Goal: Task Accomplishment & Management: Complete application form

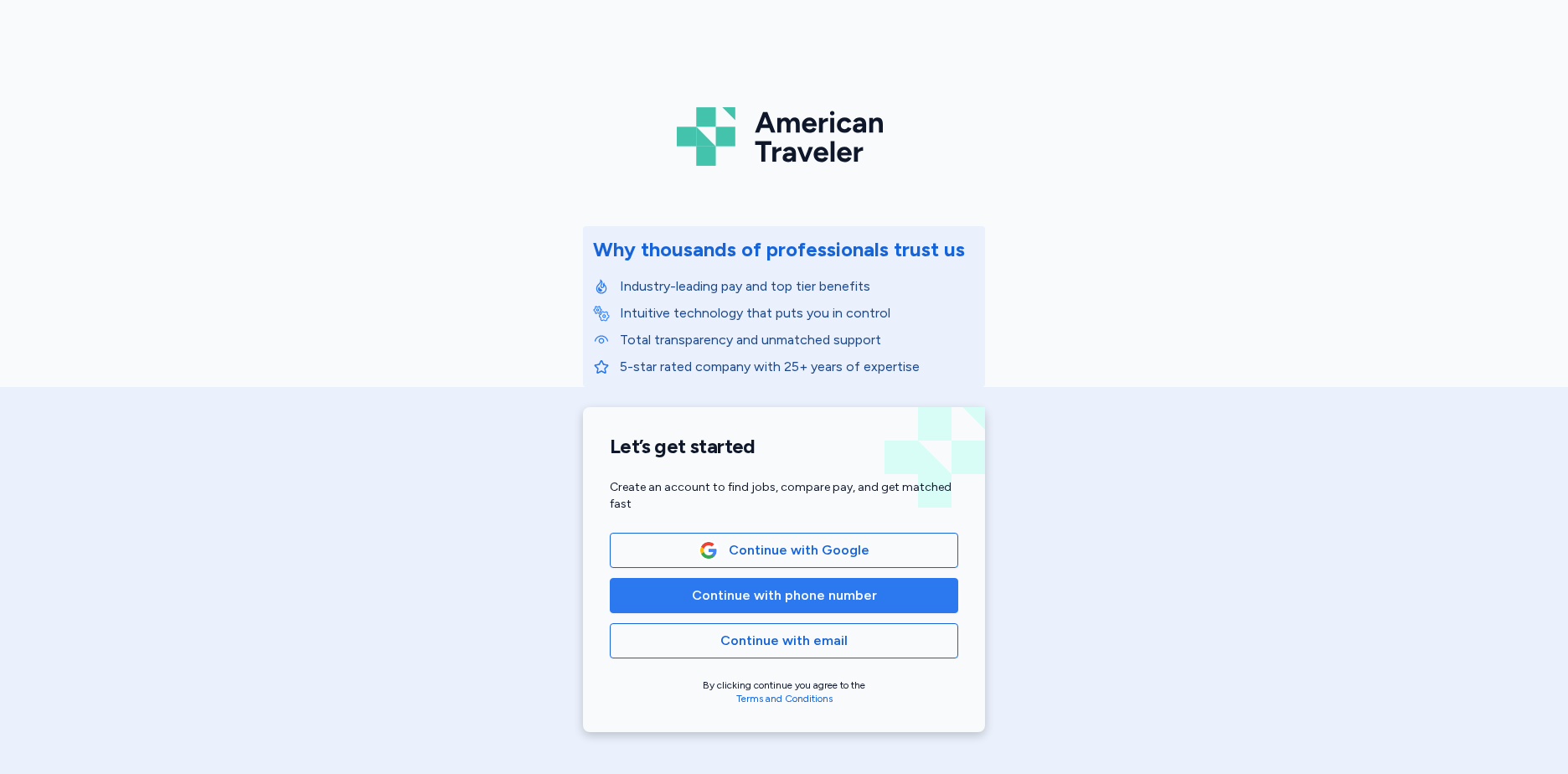
click at [727, 605] on button "Continue with phone number" at bounding box center [784, 596] width 348 height 36
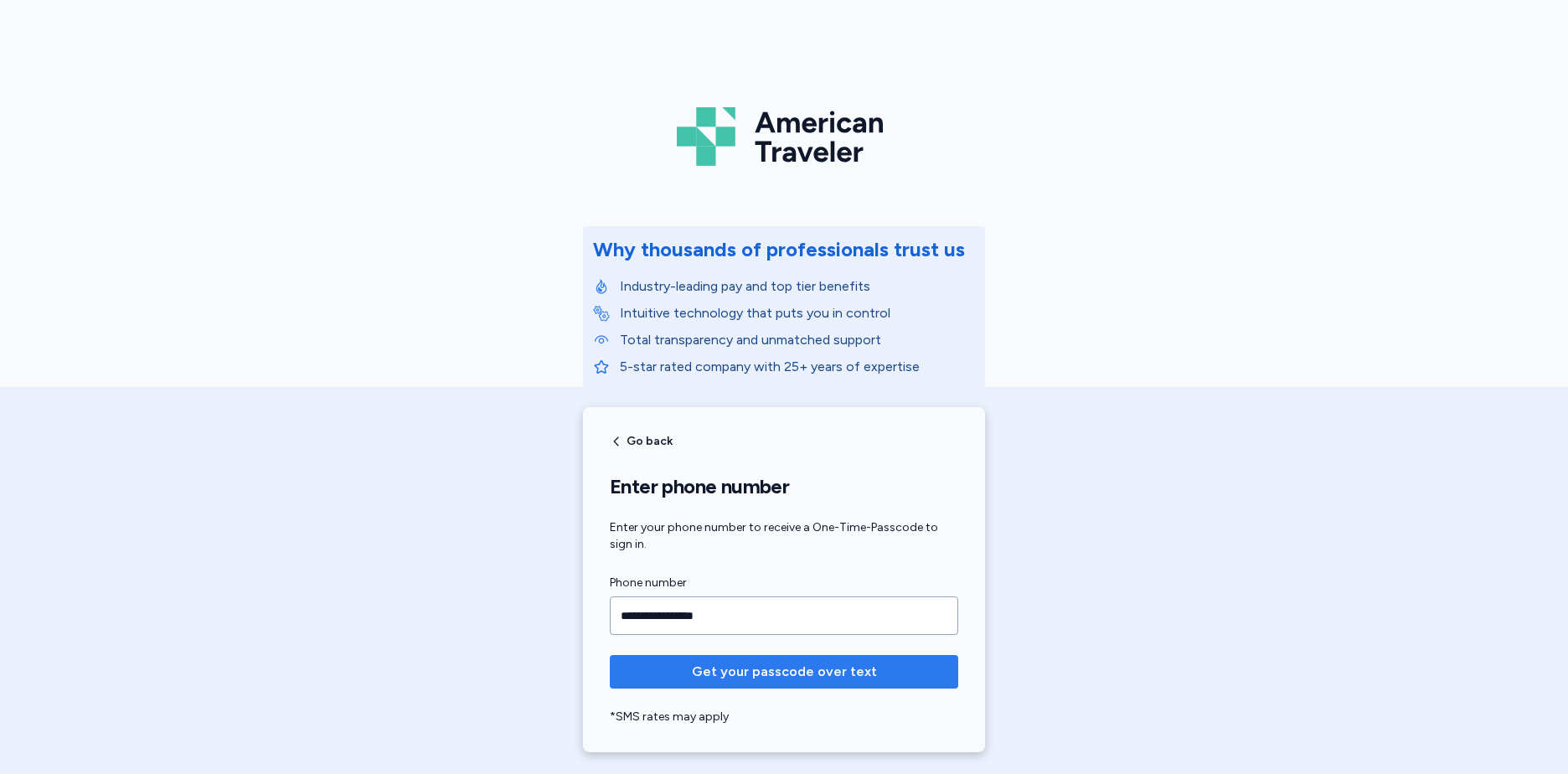
type input "**********"
click at [766, 677] on span "Get your passcode over text" at bounding box center [785, 671] width 185 height 20
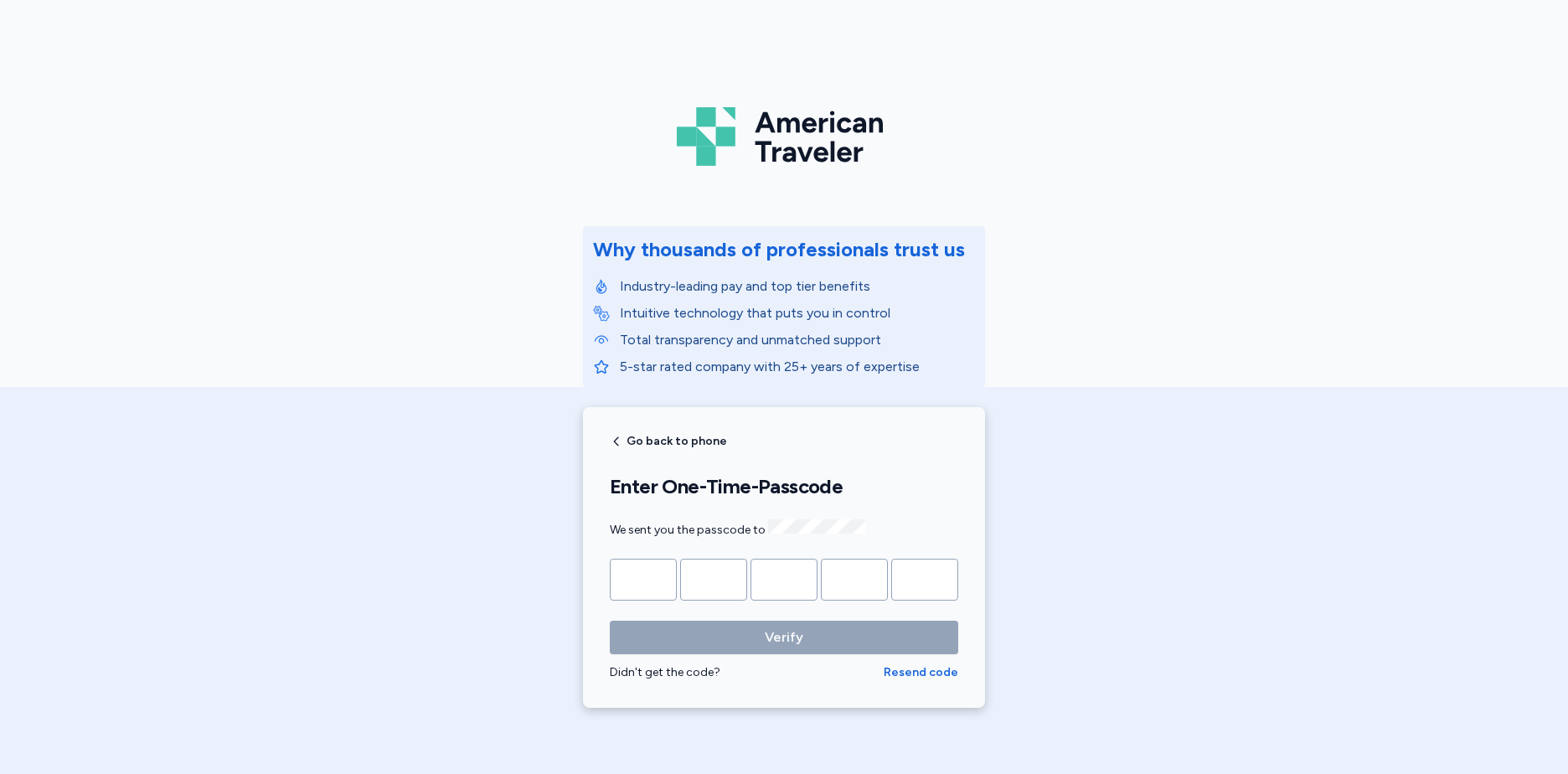
click at [766, 677] on div "Didn't get the code?" at bounding box center [747, 673] width 274 height 17
click at [635, 577] on input "Please enter OTP character 1" at bounding box center [643, 579] width 67 height 42
type input "*"
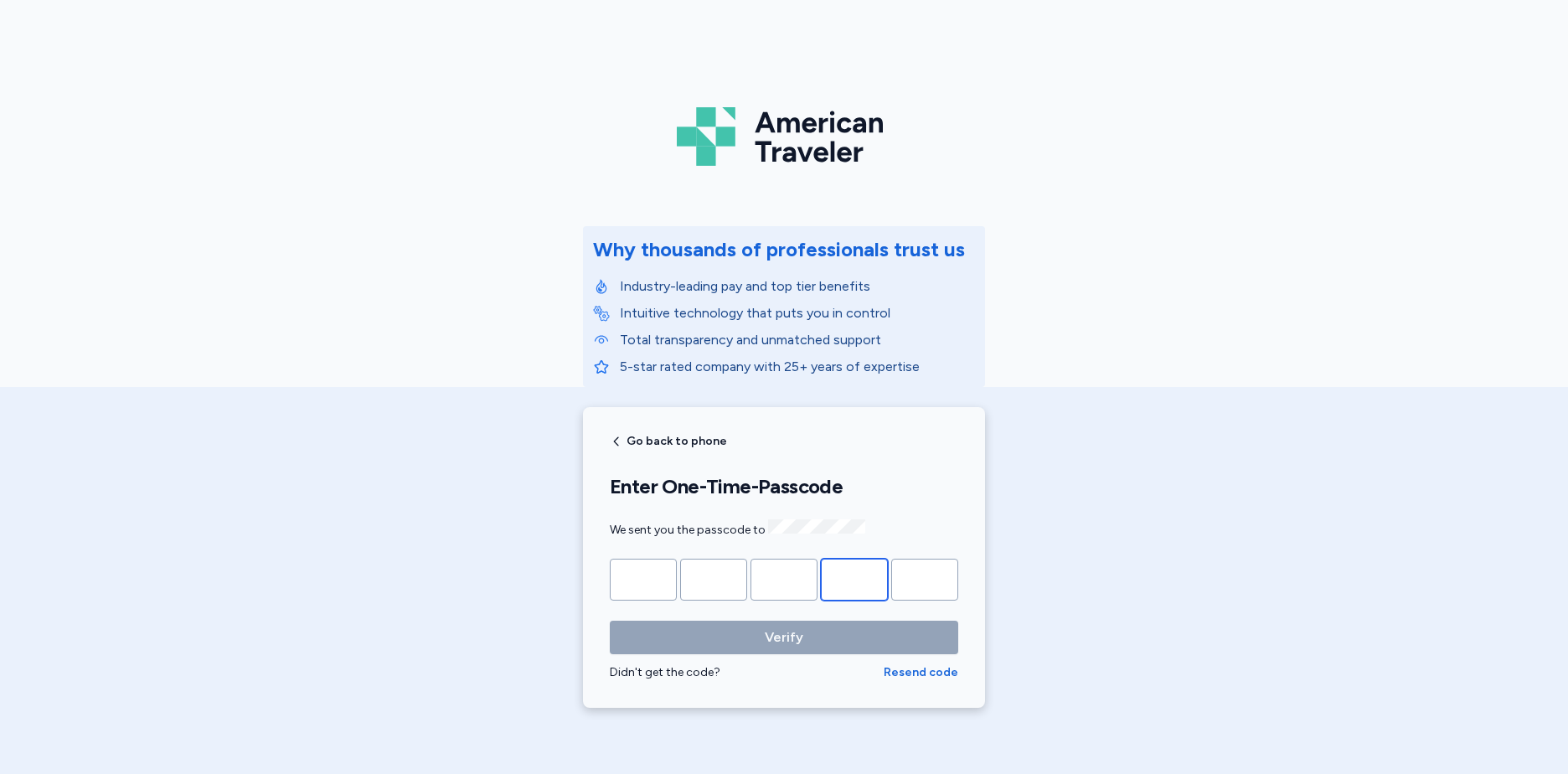
type input "*"
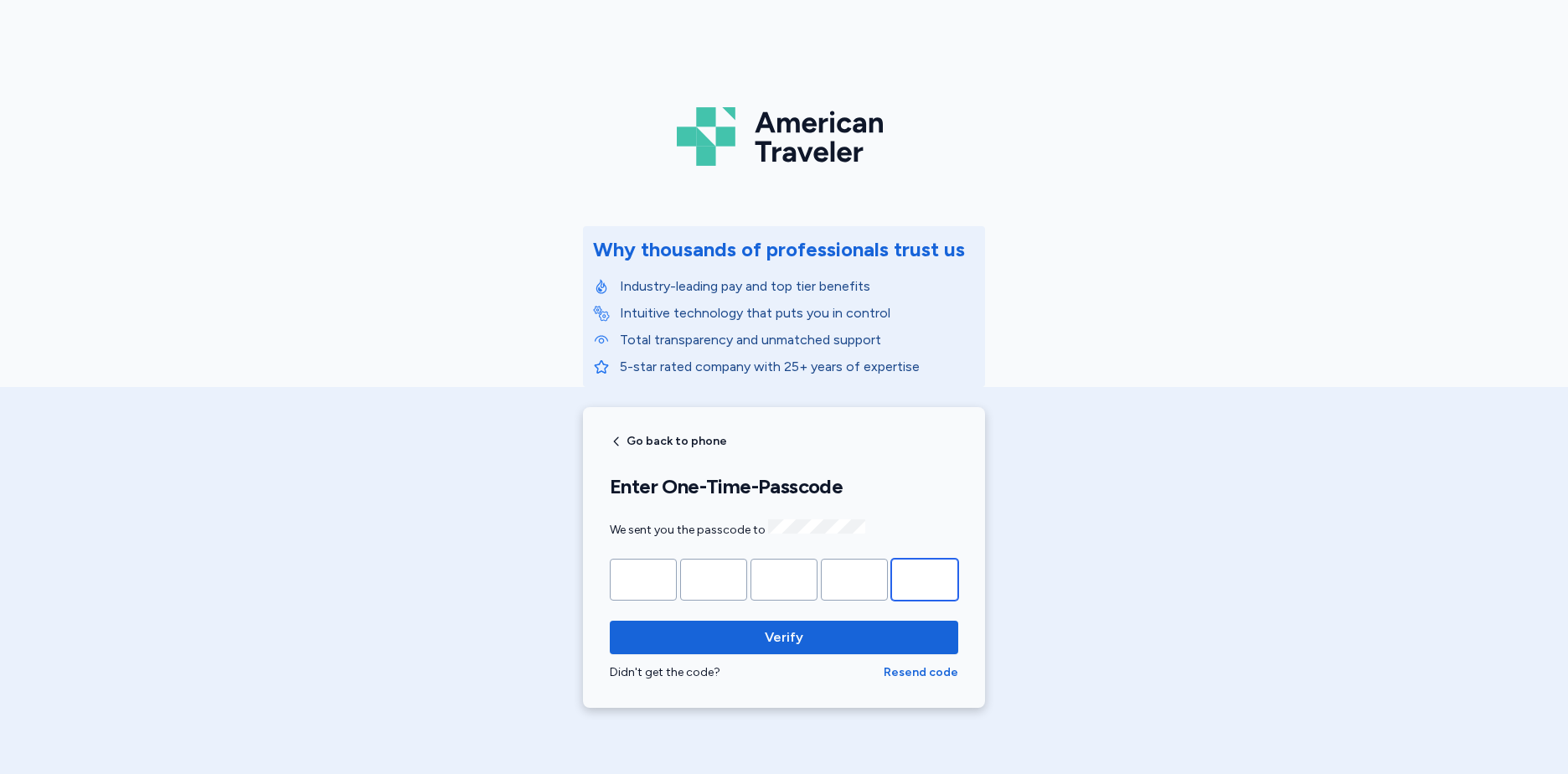
type input "*"
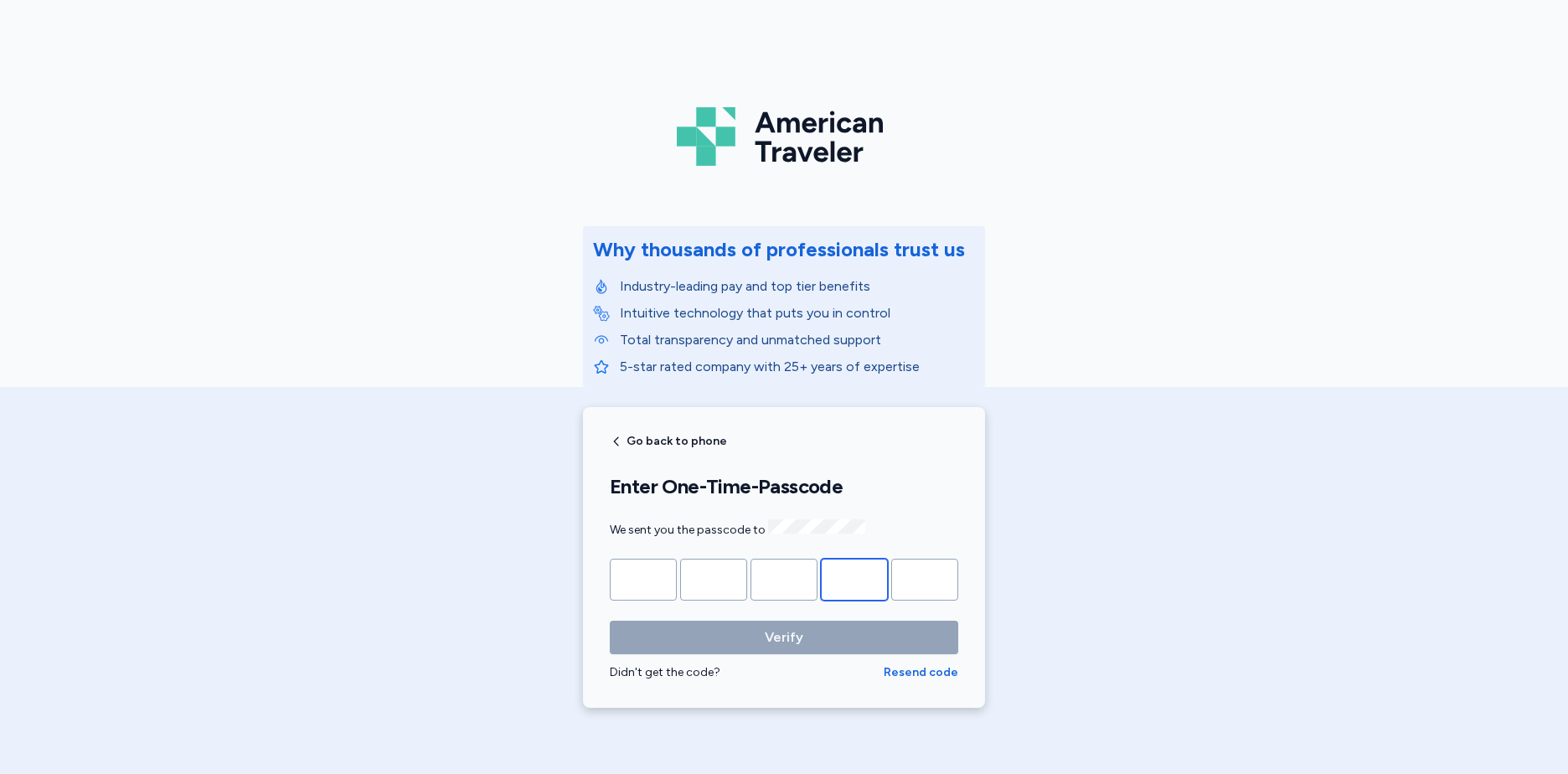
type input "*"
click at [863, 569] on input "*" at bounding box center [854, 579] width 67 height 42
type input "*"
click at [796, 572] on input "*" at bounding box center [784, 579] width 67 height 42
type input "*"
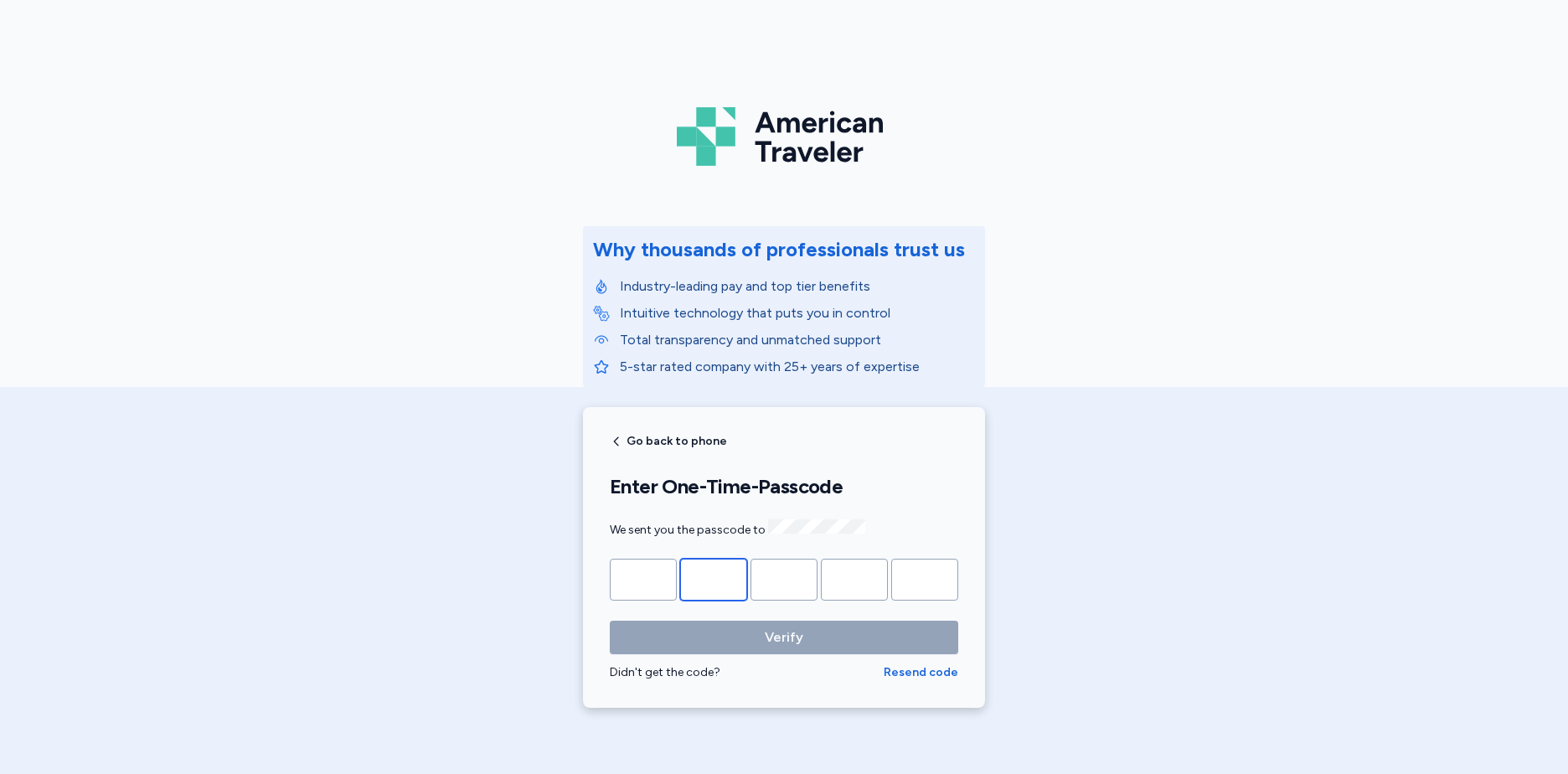
type input "*"
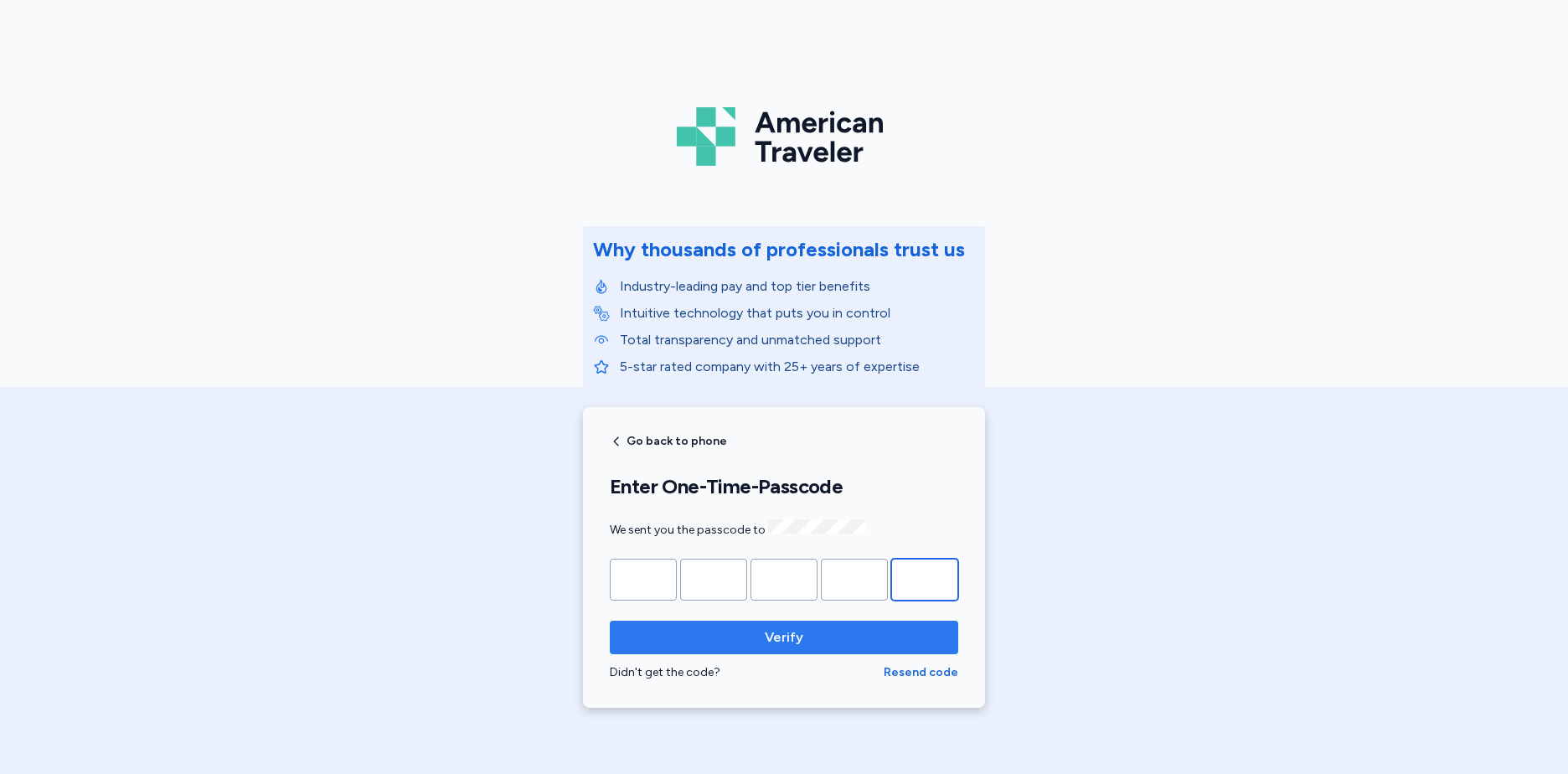
type input "*"
click at [845, 647] on button "Verify" at bounding box center [784, 638] width 348 height 34
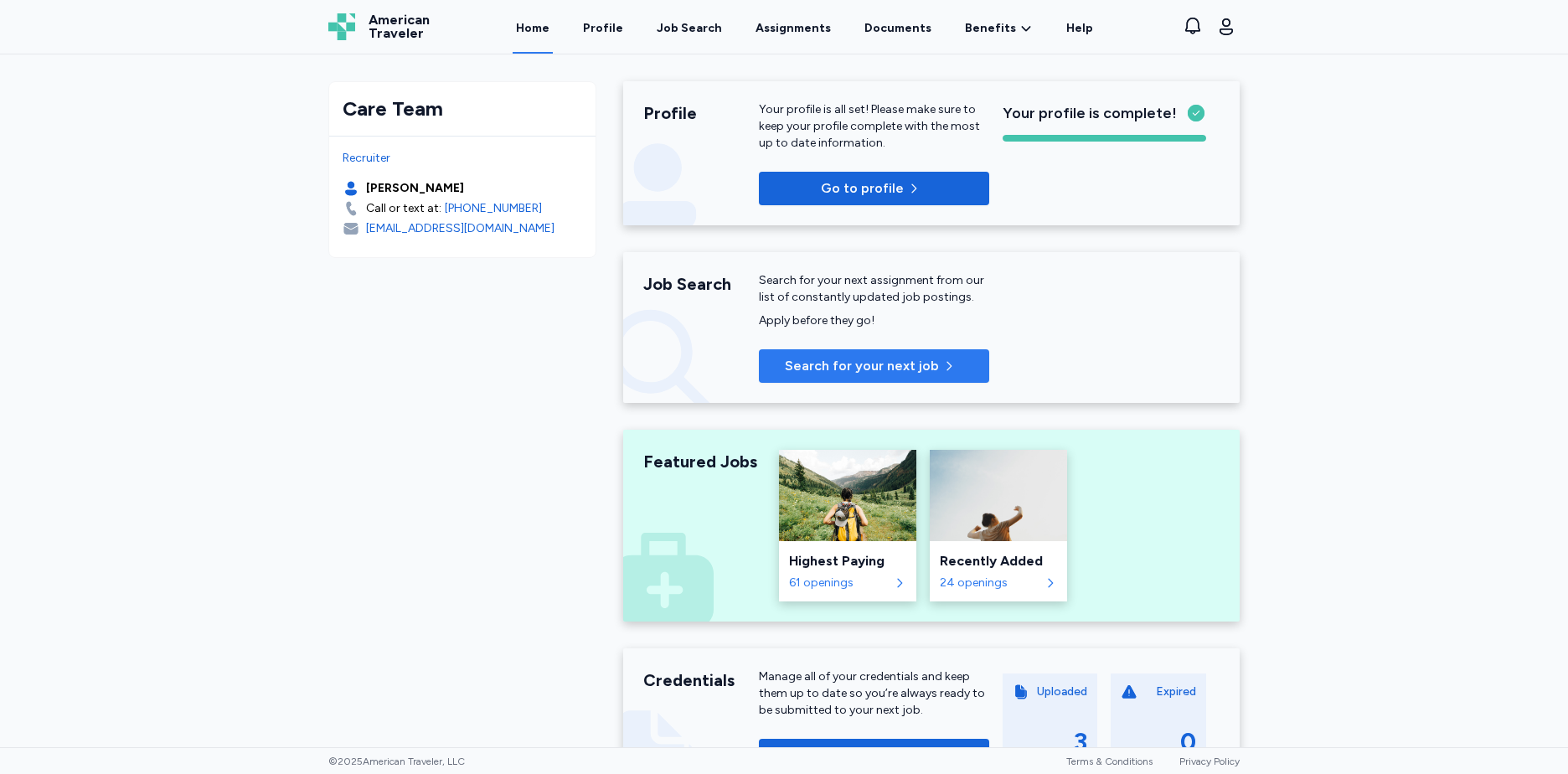
click at [887, 364] on span "Search for your next job" at bounding box center [862, 365] width 155 height 20
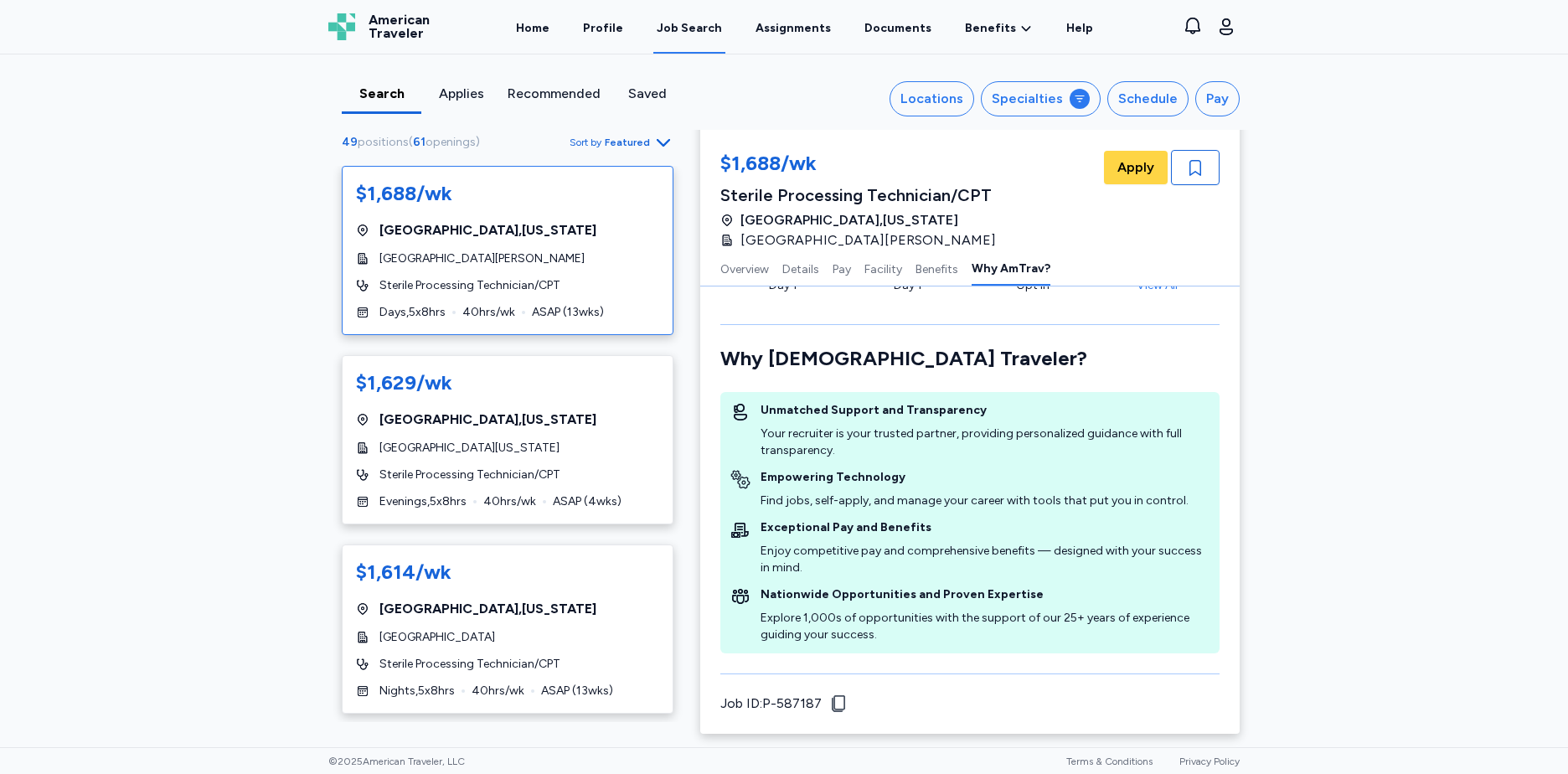
click at [653, 133] on icon "button" at bounding box center [662, 141] width 20 height 20
click at [518, 243] on div "Newest" at bounding box center [567, 250] width 201 height 34
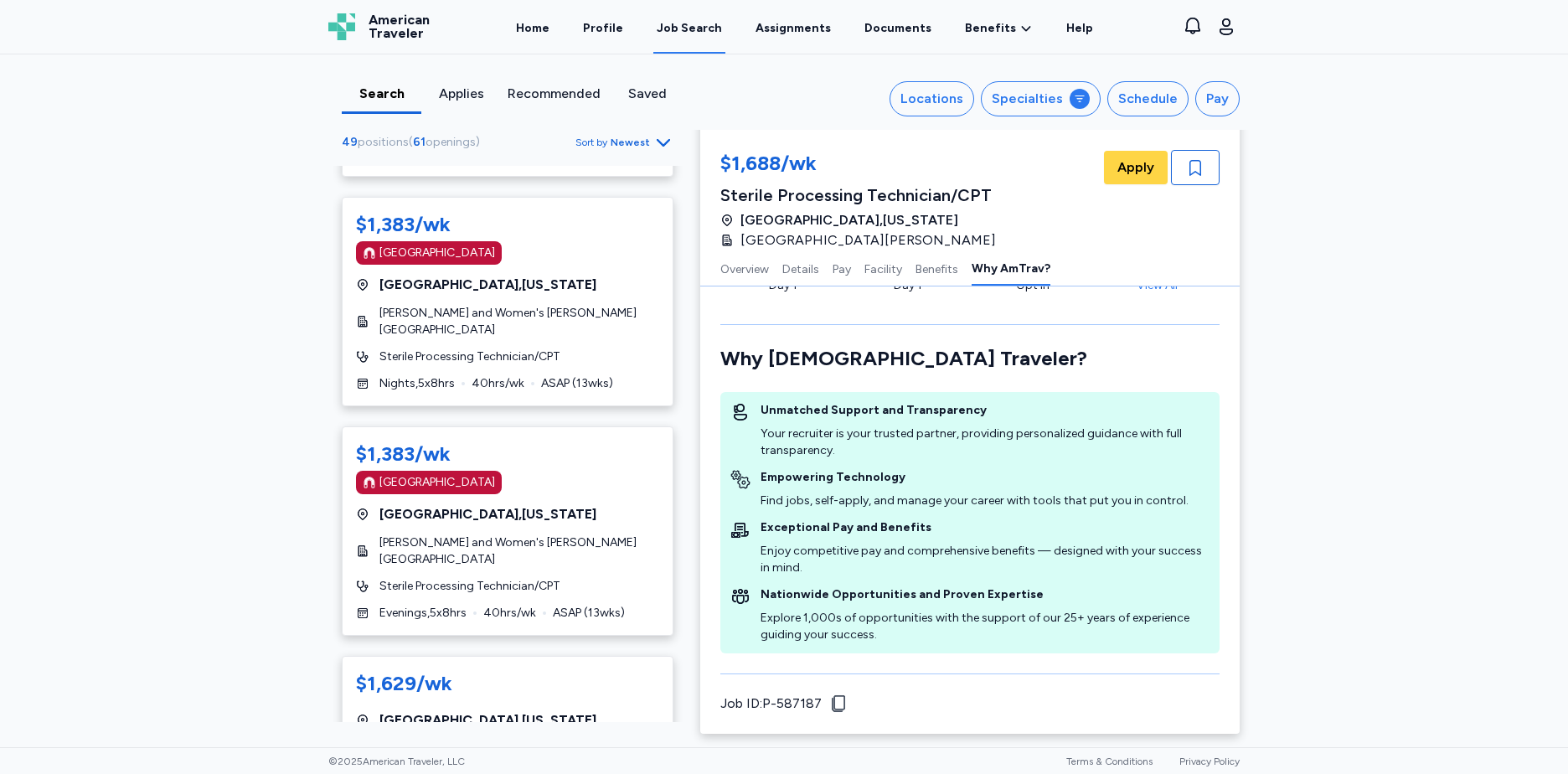
scroll to position [3496, 0]
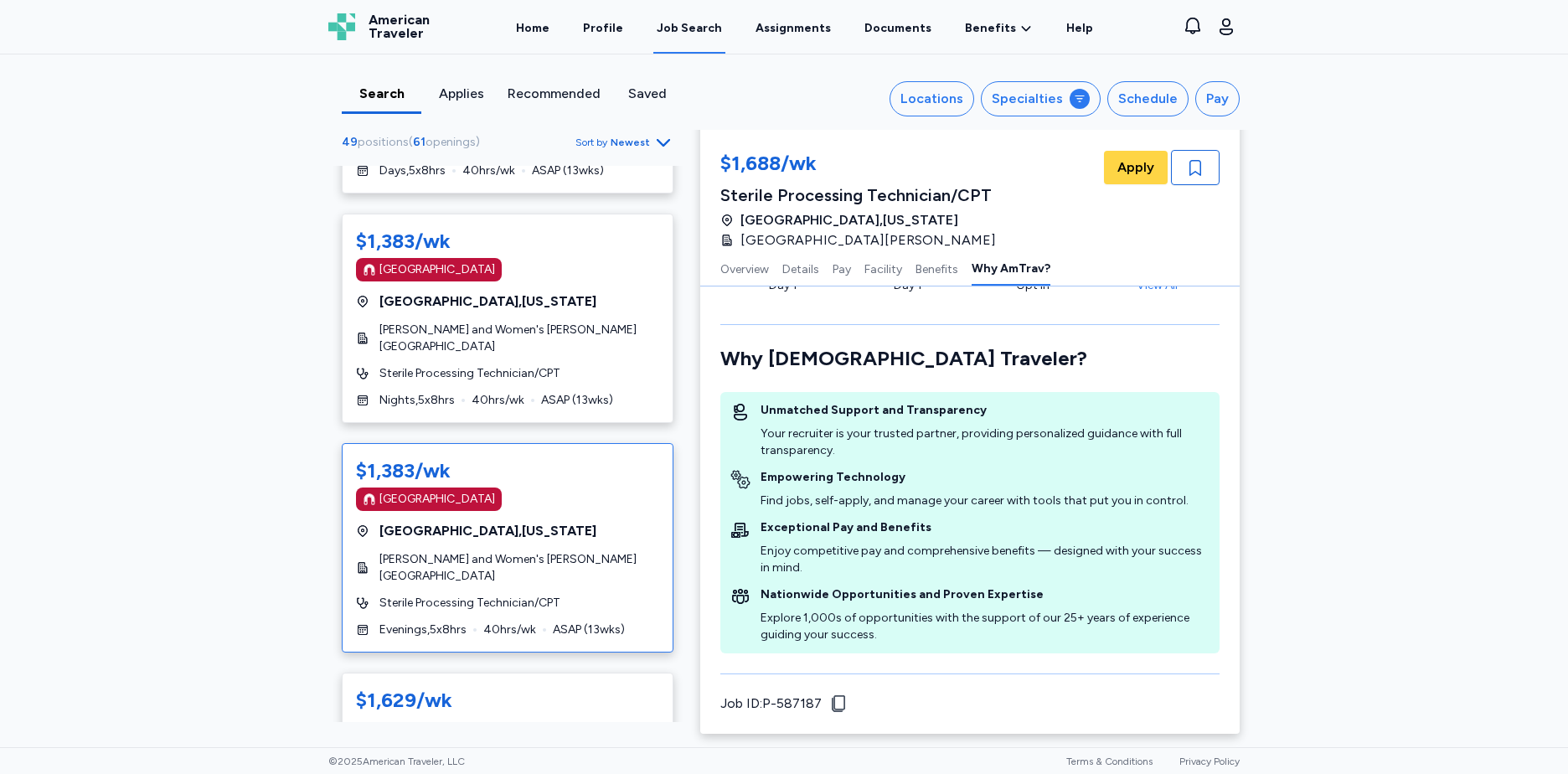
click at [591, 487] on div "[GEOGRAPHIC_DATA]" at bounding box center [508, 499] width 303 height 23
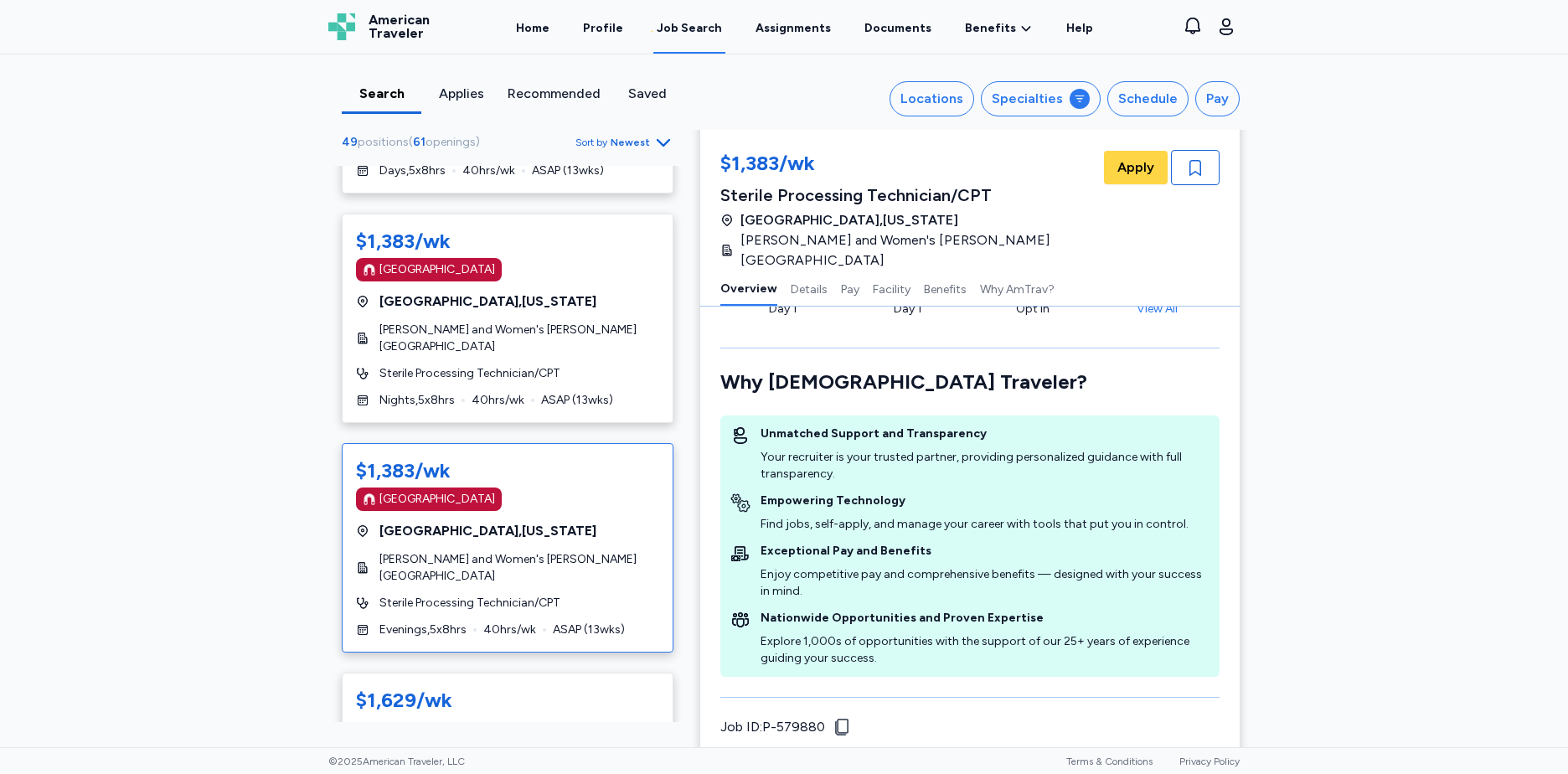
scroll to position [2, 0]
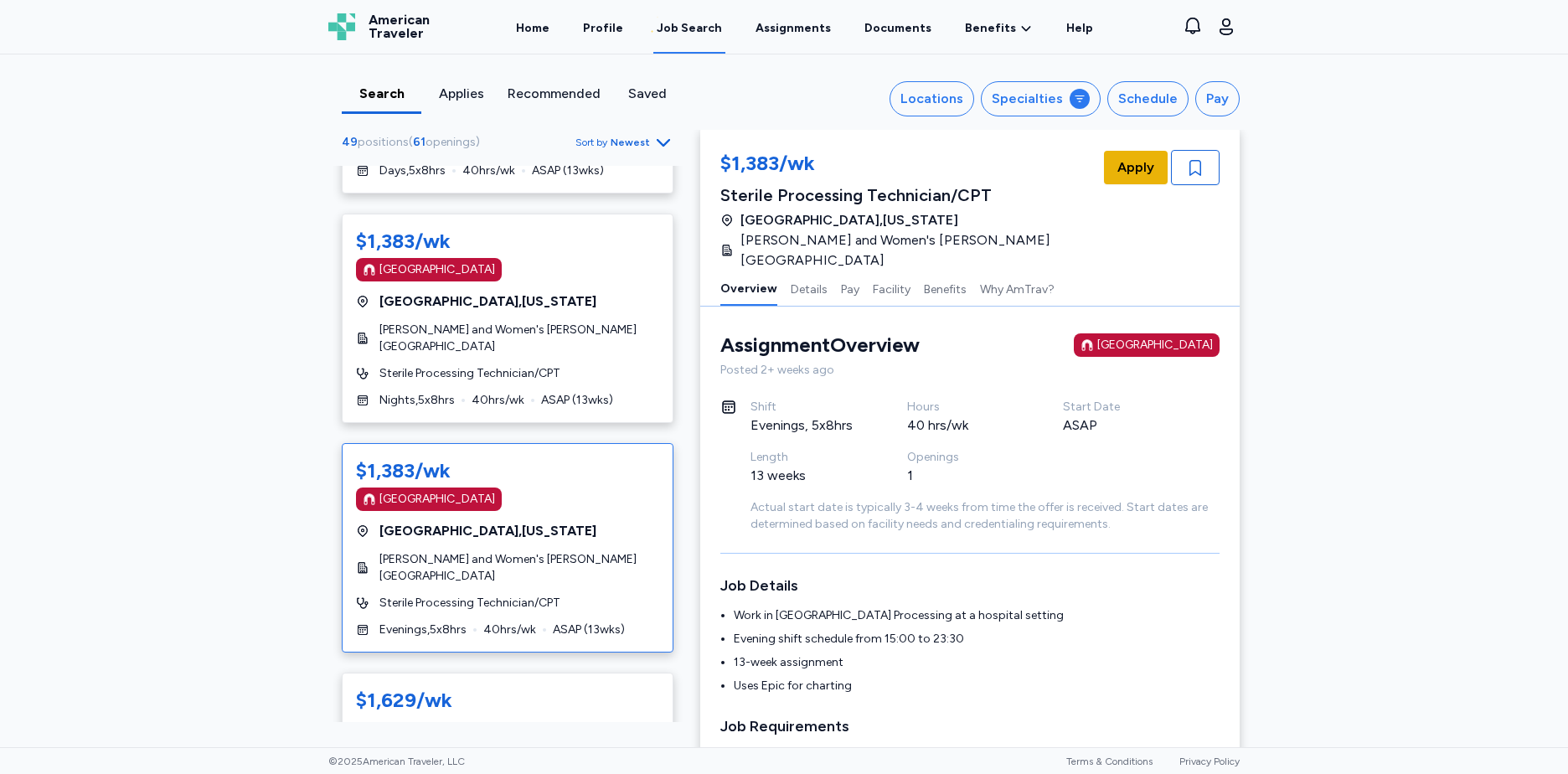
click at [1139, 163] on span "Apply" at bounding box center [1135, 167] width 37 height 20
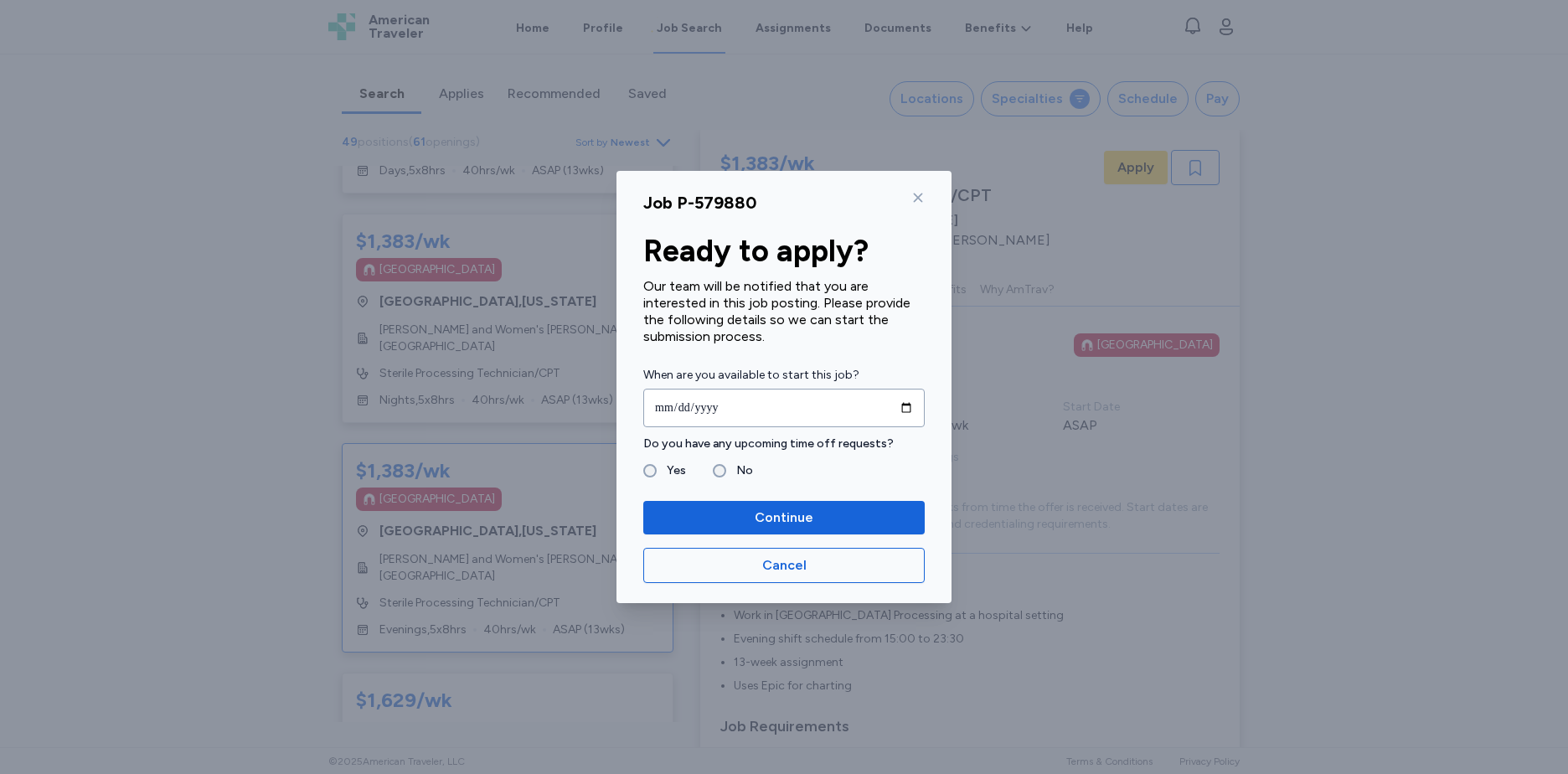
click at [726, 464] on label "No" at bounding box center [739, 470] width 27 height 20
click at [901, 410] on input "date" at bounding box center [784, 408] width 281 height 38
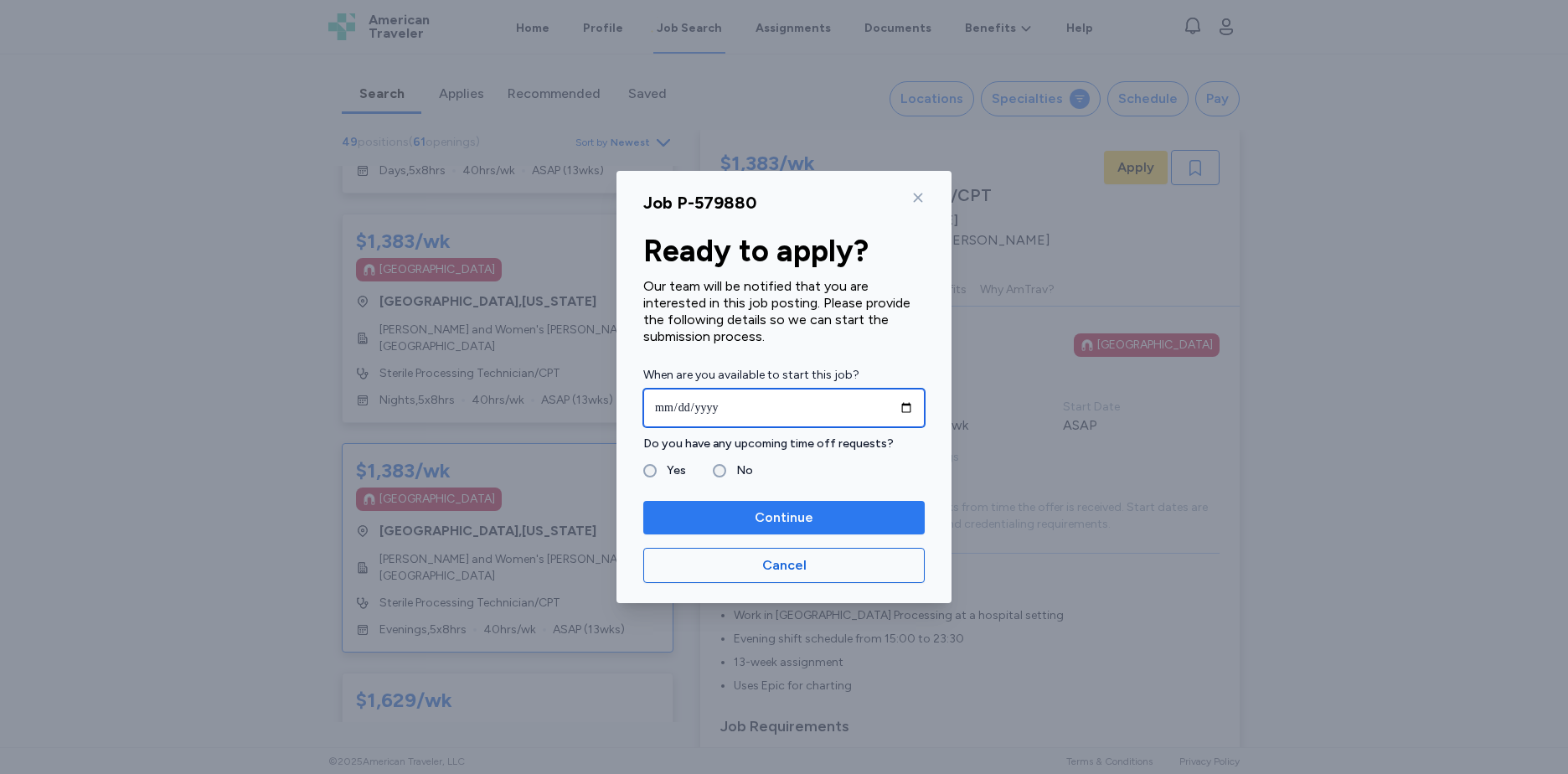
type input "**********"
click at [781, 511] on span "Continue" at bounding box center [784, 517] width 59 height 20
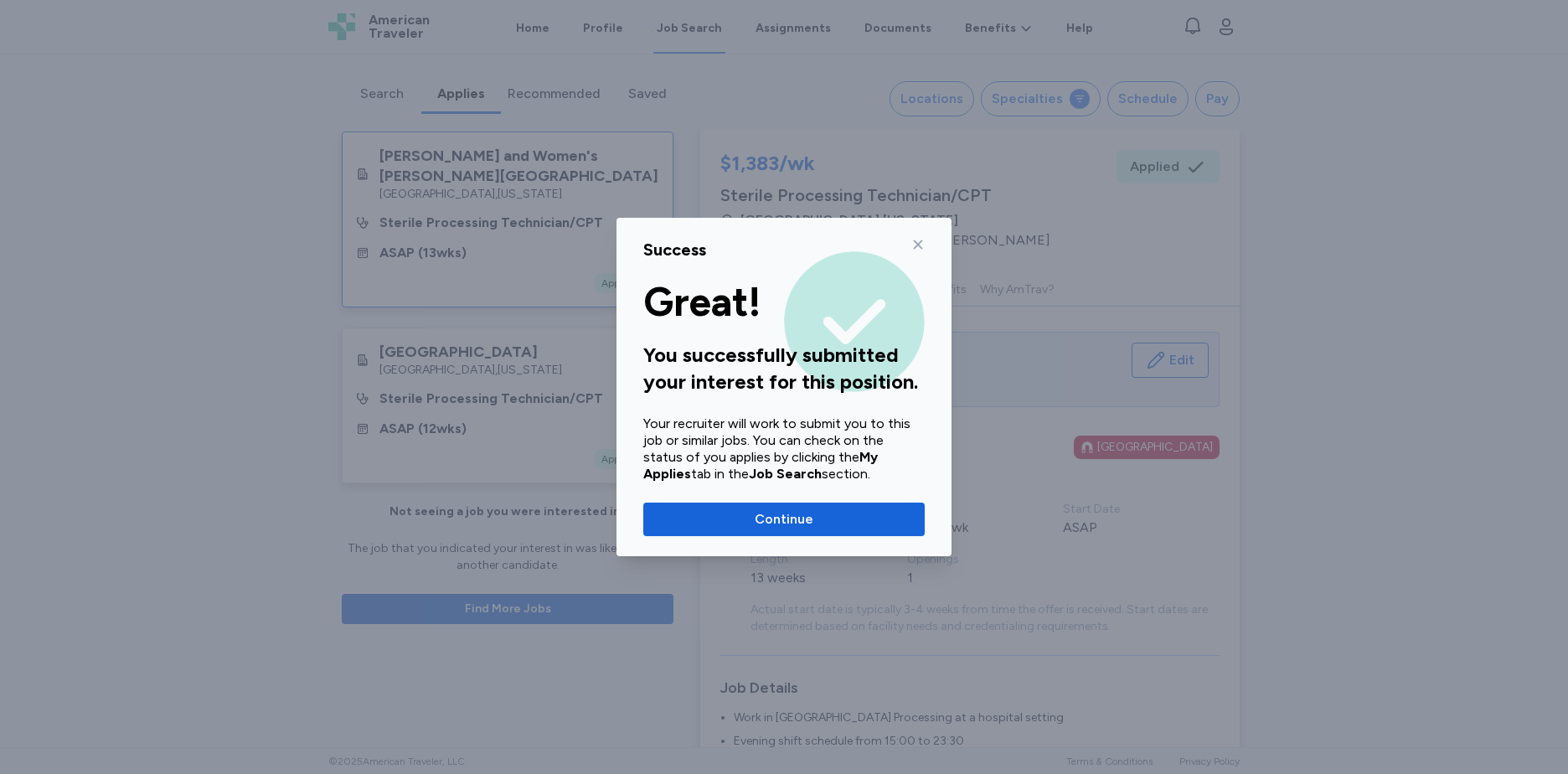
click at [781, 511] on span "Continue" at bounding box center [784, 519] width 59 height 20
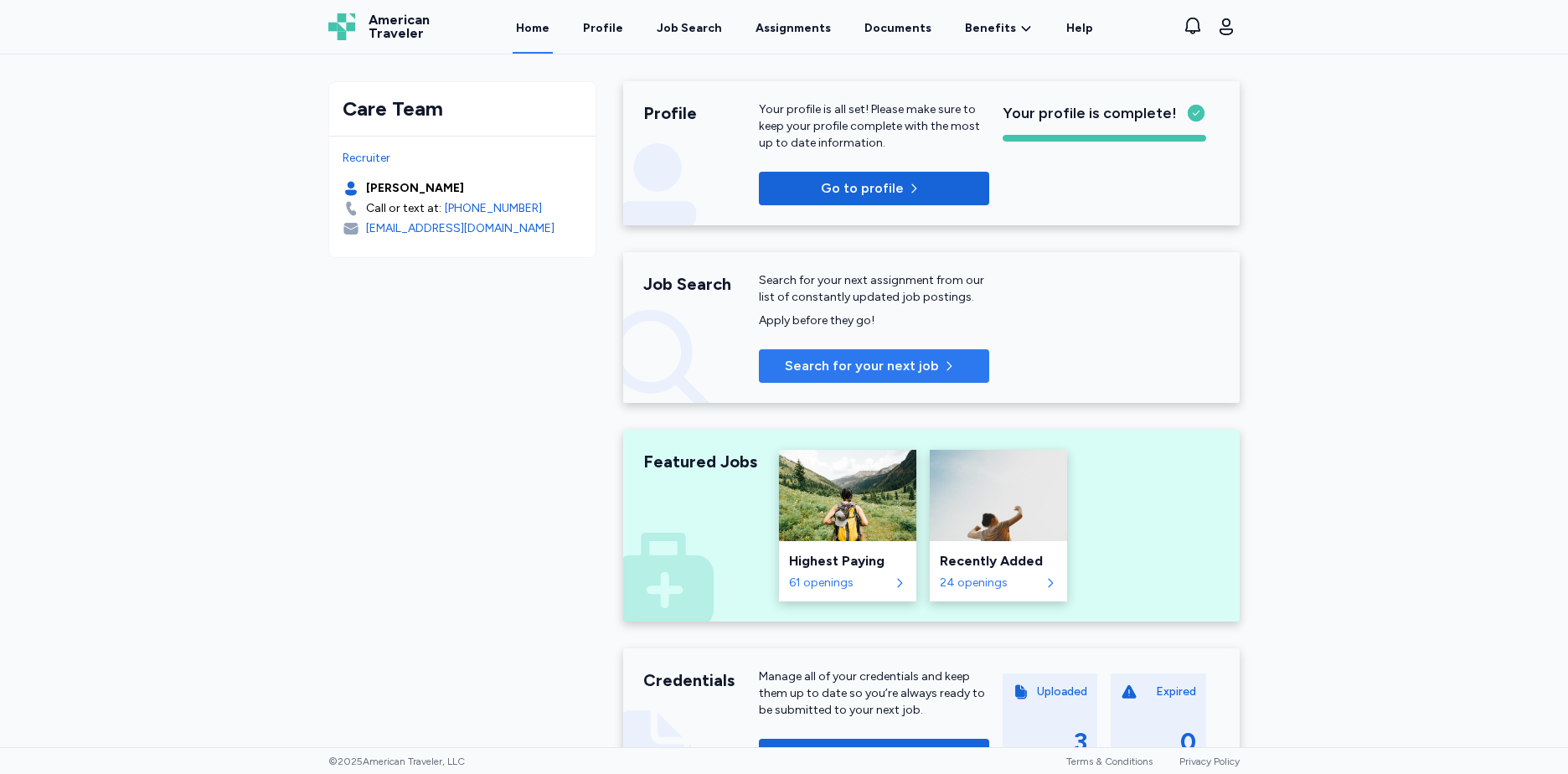
click at [882, 355] on button "Search for your next job" at bounding box center [874, 366] width 230 height 34
